Goal: Information Seeking & Learning: Learn about a topic

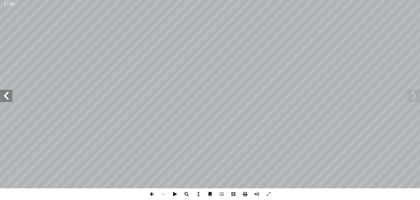
click at [6, 97] on span at bounding box center [6, 96] width 12 height 12
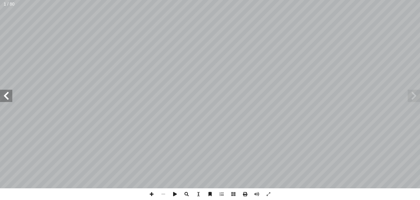
click at [6, 97] on span at bounding box center [6, 96] width 12 height 12
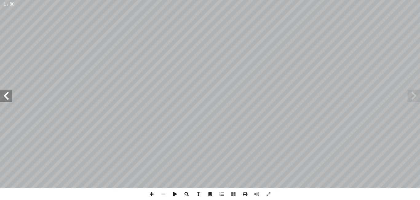
click at [6, 97] on span at bounding box center [6, 96] width 12 height 12
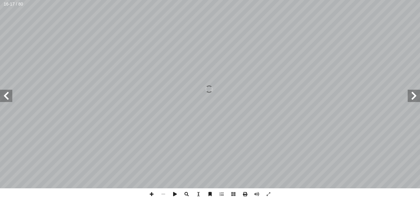
click at [6, 97] on span at bounding box center [6, 96] width 12 height 12
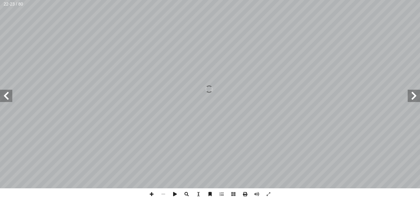
click at [6, 97] on span at bounding box center [6, 96] width 12 height 12
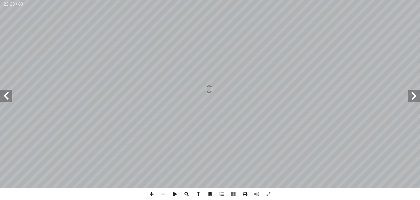
click at [6, 97] on span at bounding box center [6, 96] width 12 height 12
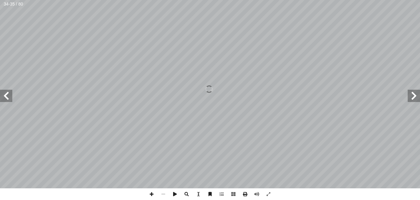
click at [6, 97] on span at bounding box center [6, 96] width 12 height 12
click at [416, 93] on span at bounding box center [414, 96] width 12 height 12
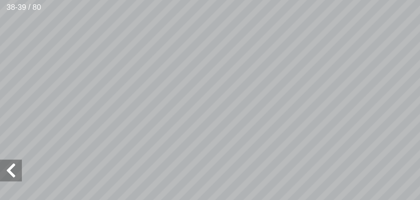
scroll to position [78, -97]
